Goal: Find specific page/section: Find specific page/section

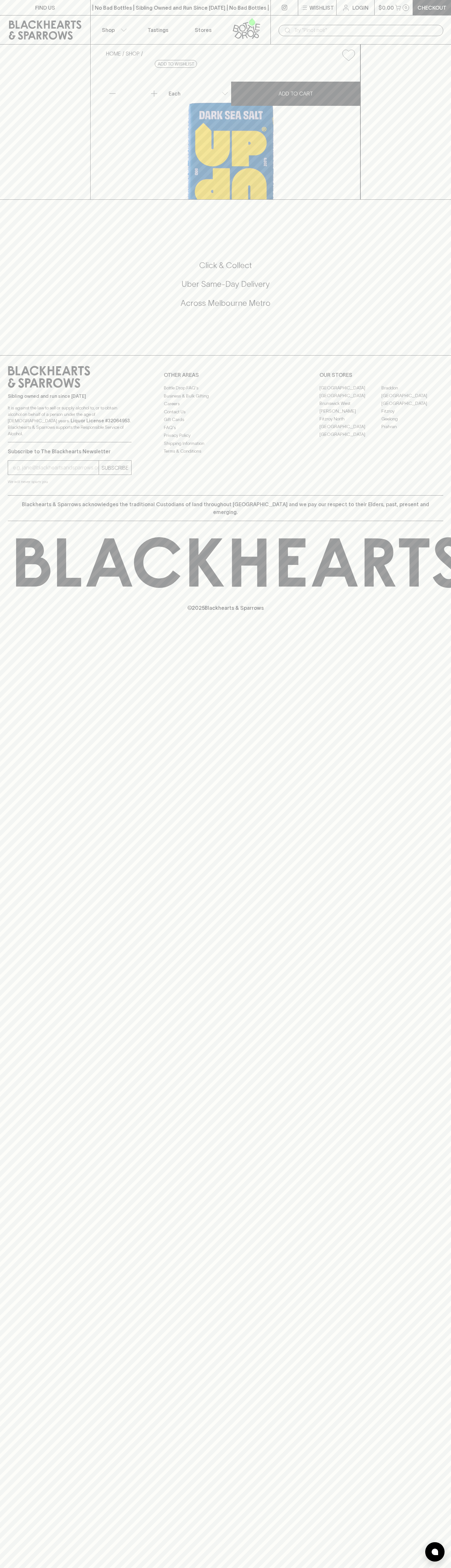
click at [351, 430] on link "[GEOGRAPHIC_DATA]" at bounding box center [350, 426] width 62 height 8
click at [413, 24] on div "​" at bounding box center [361, 30] width 165 height 13
click at [449, 954] on div "FIND US | No Bad Bottles | Sibling Owned and Run Since 2006 | No Bad Bottles | …" at bounding box center [225, 784] width 451 height 1568
click at [14, 1567] on html "FIND US | No Bad Bottles | Sibling Owned and Run Since 2006 | No Bad Bottles | …" at bounding box center [225, 784] width 451 height 1568
click at [30, 844] on div "FIND US | No Bad Bottles | Sibling Owned and Run Since 2006 | No Bad Bottles | …" at bounding box center [225, 784] width 451 height 1568
